Goal: Information Seeking & Learning: Learn about a topic

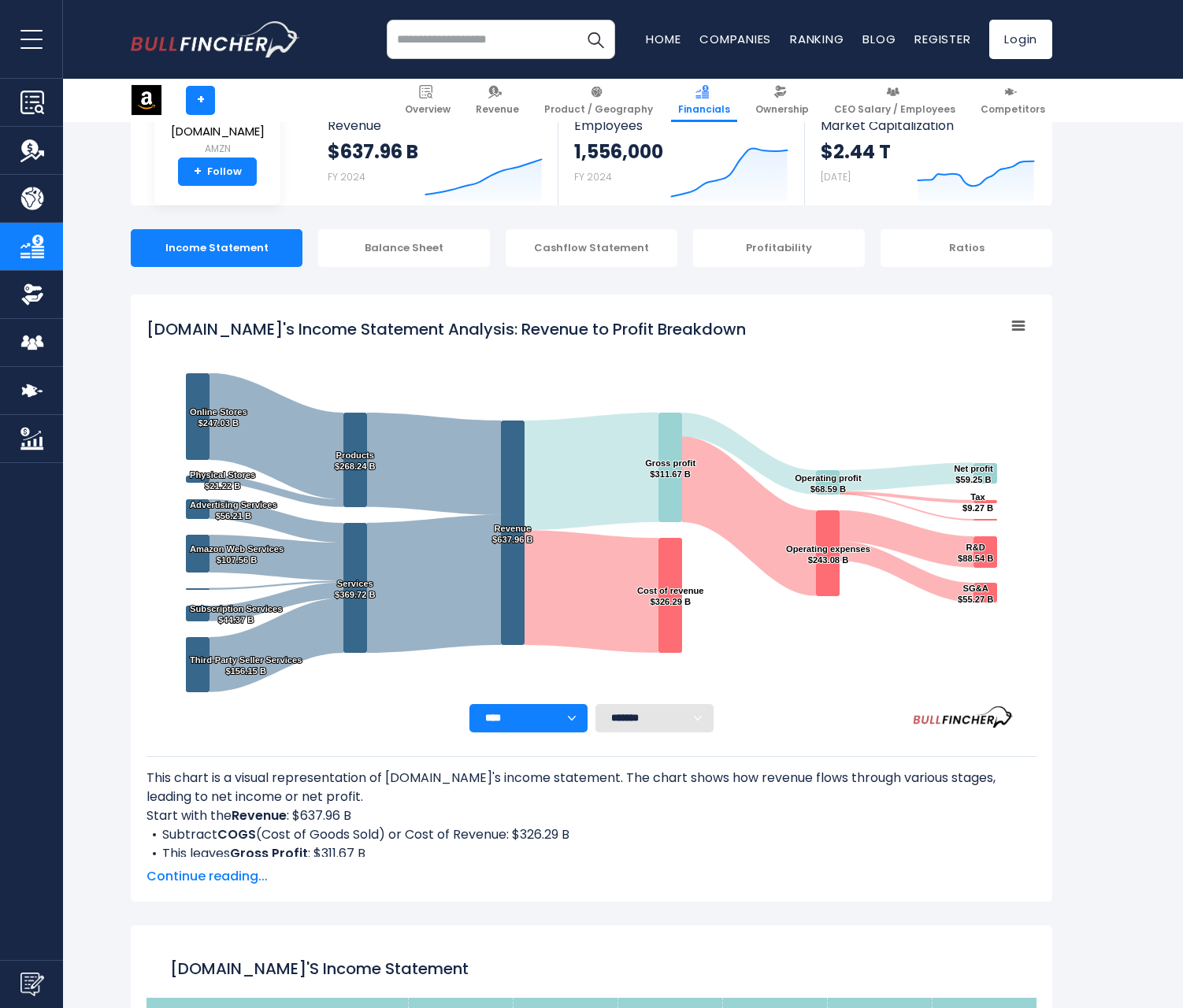
scroll to position [853, 0]
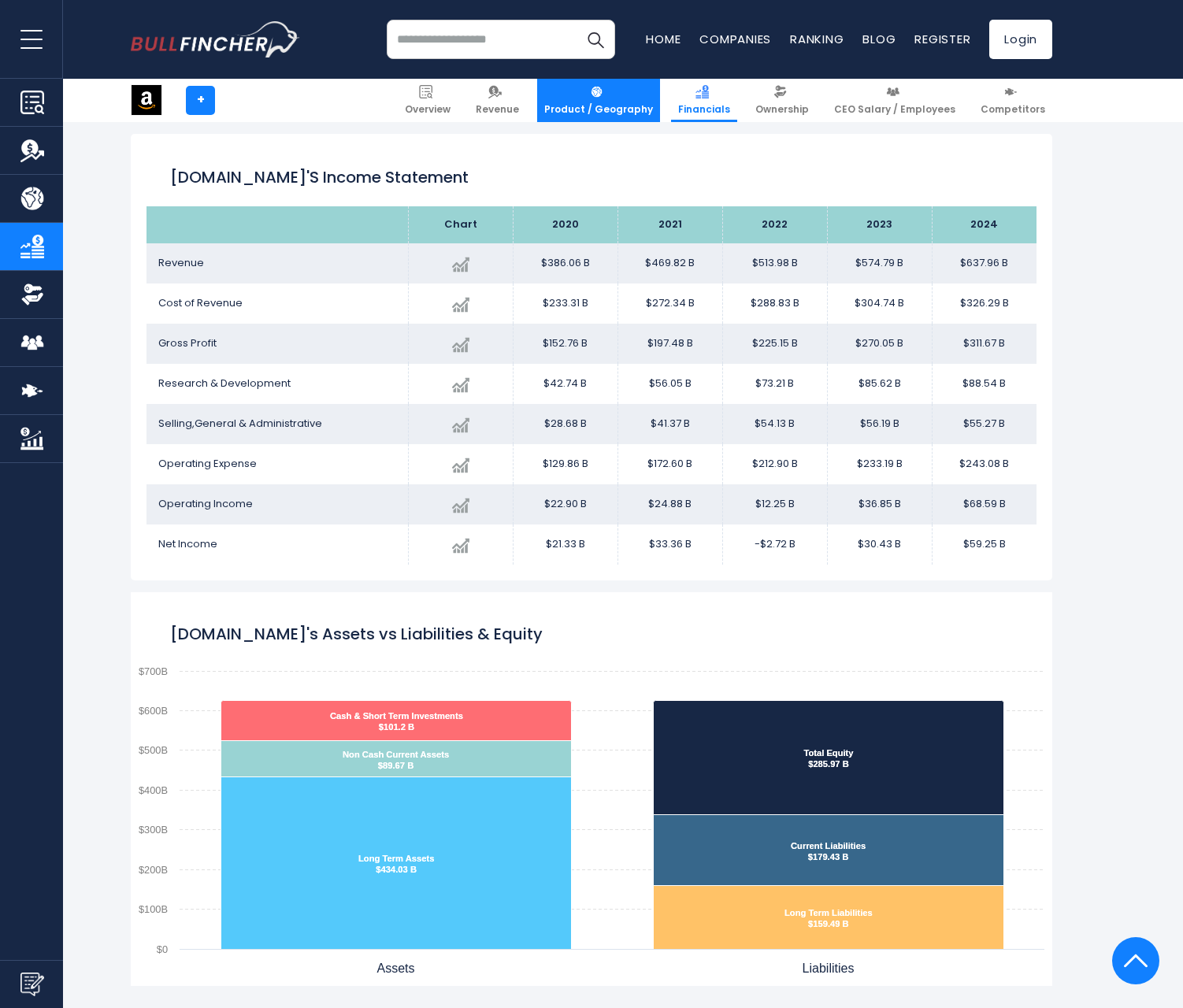
click at [596, 96] on link "Product / Geography" at bounding box center [598, 100] width 123 height 43
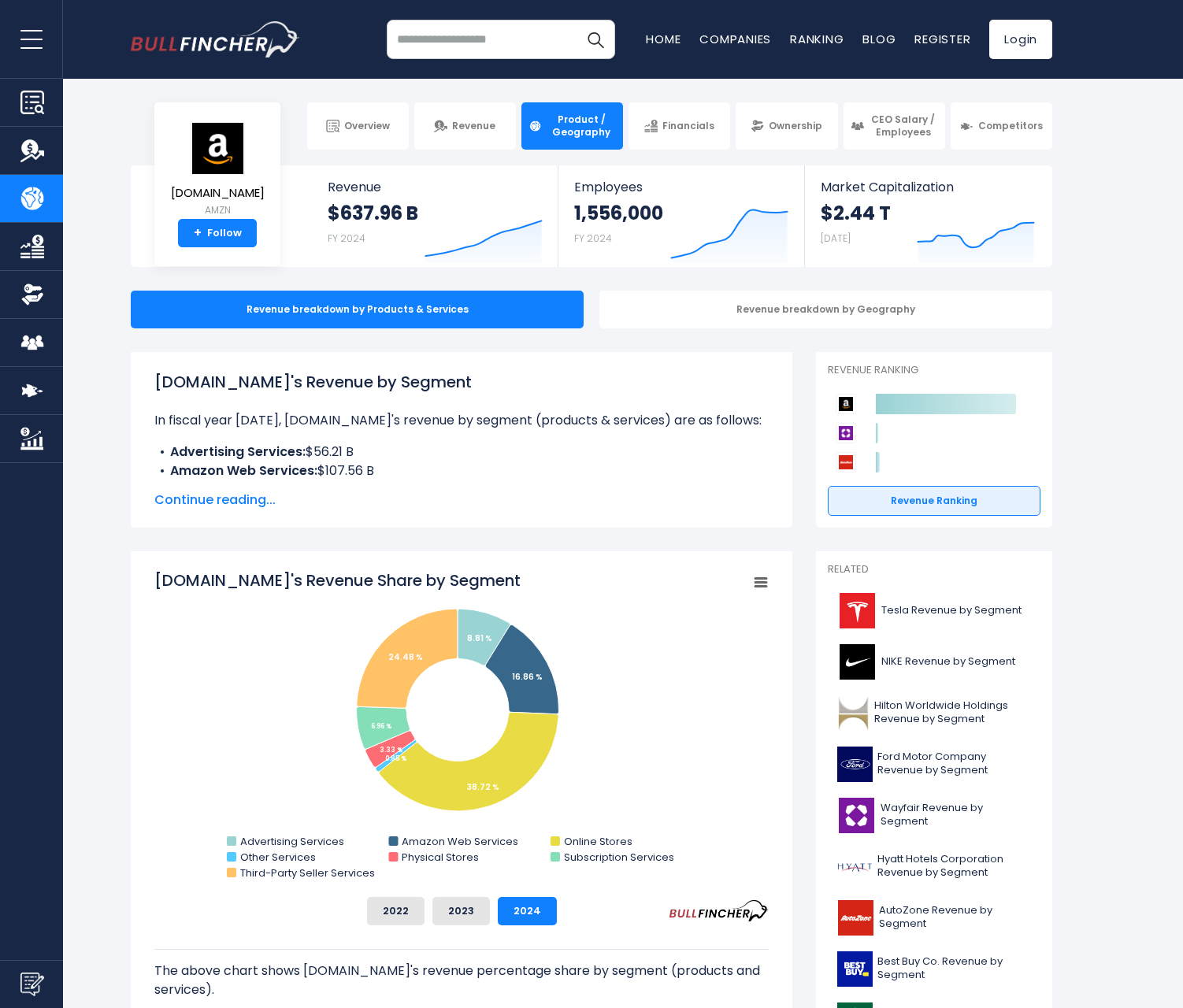
click at [215, 499] on span "Continue reading..." at bounding box center [461, 500] width 614 height 19
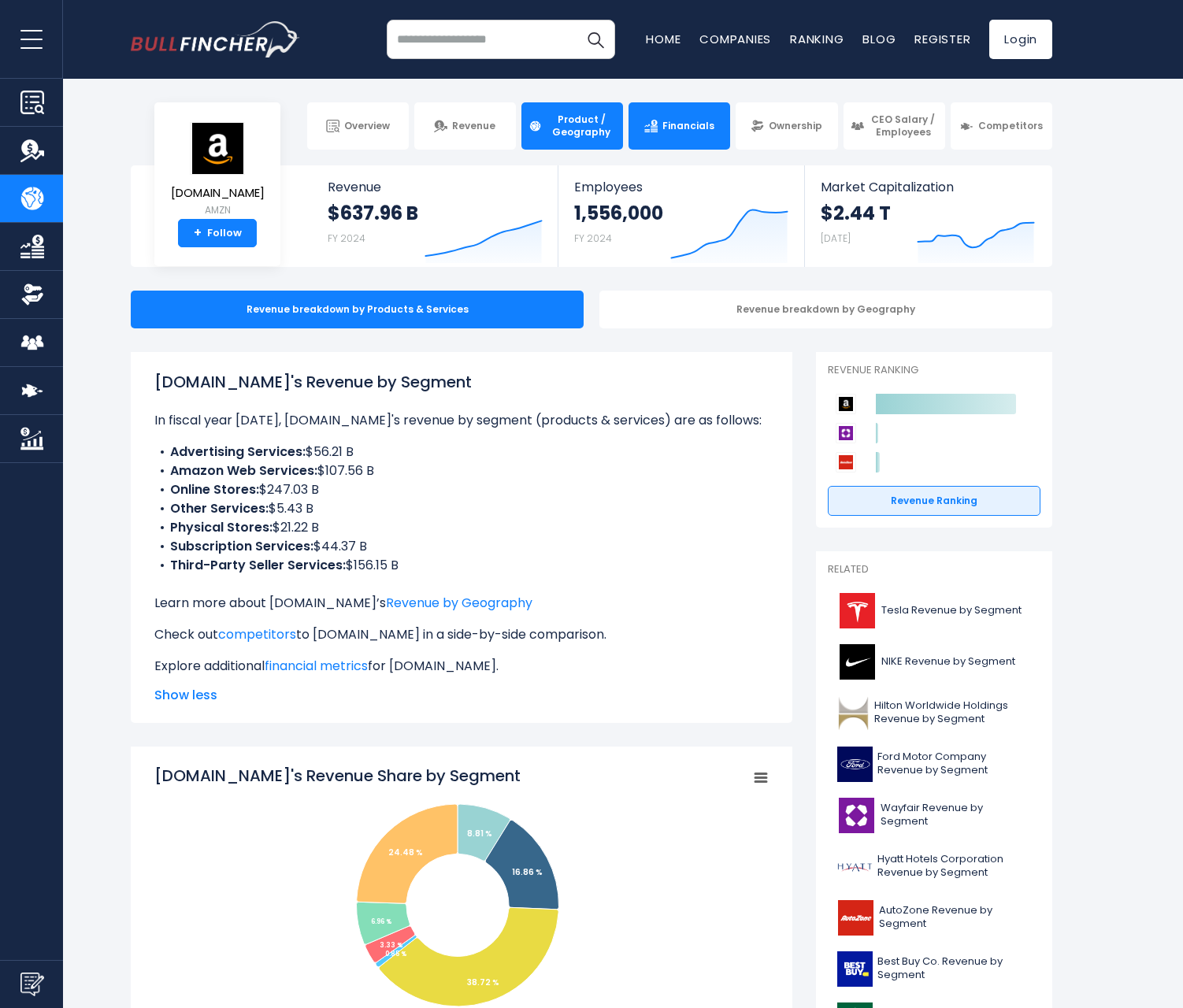
click at [680, 125] on span "Financials" at bounding box center [688, 126] width 52 height 13
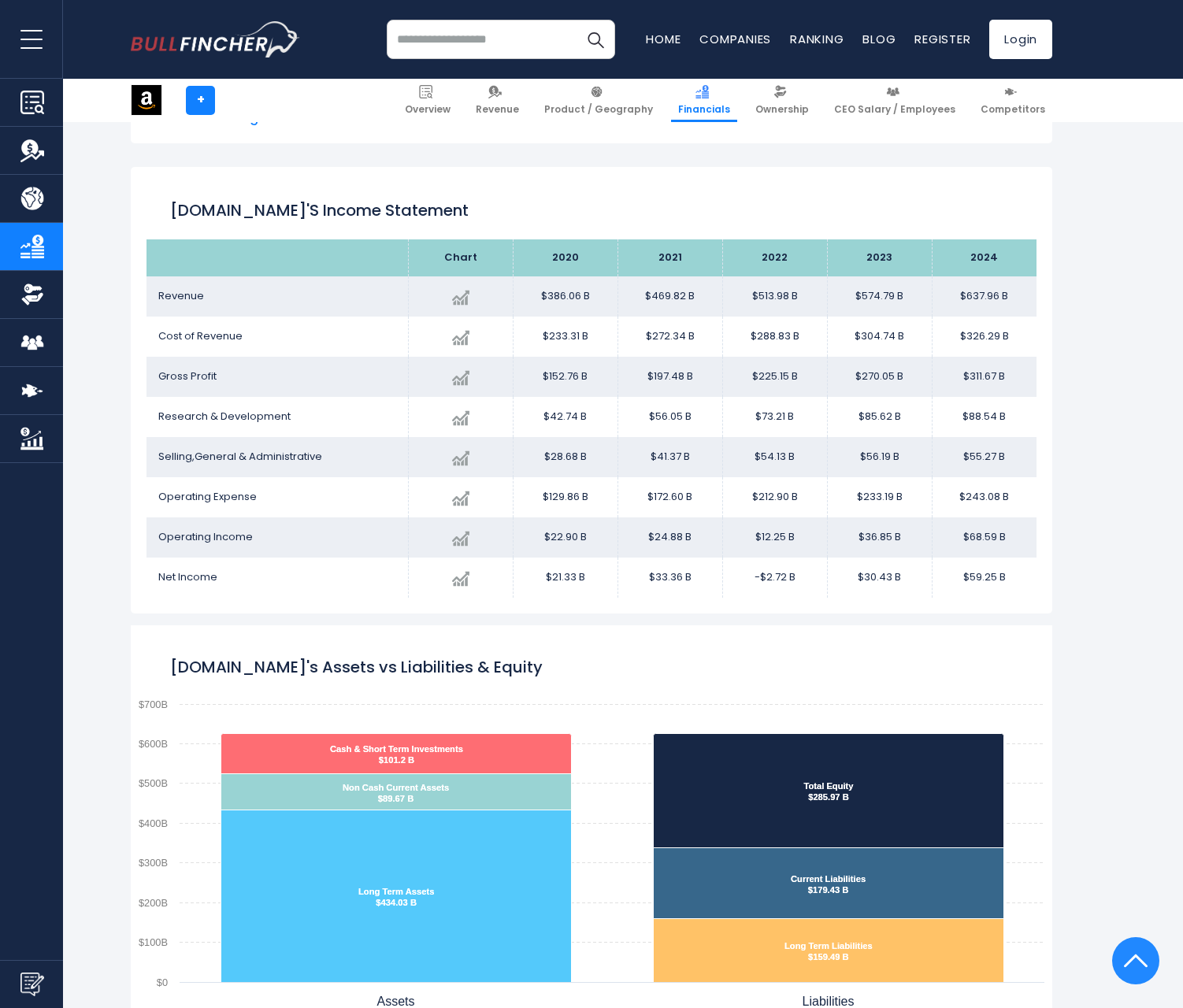
scroll to position [853, 0]
